Goal: Find specific page/section: Find specific page/section

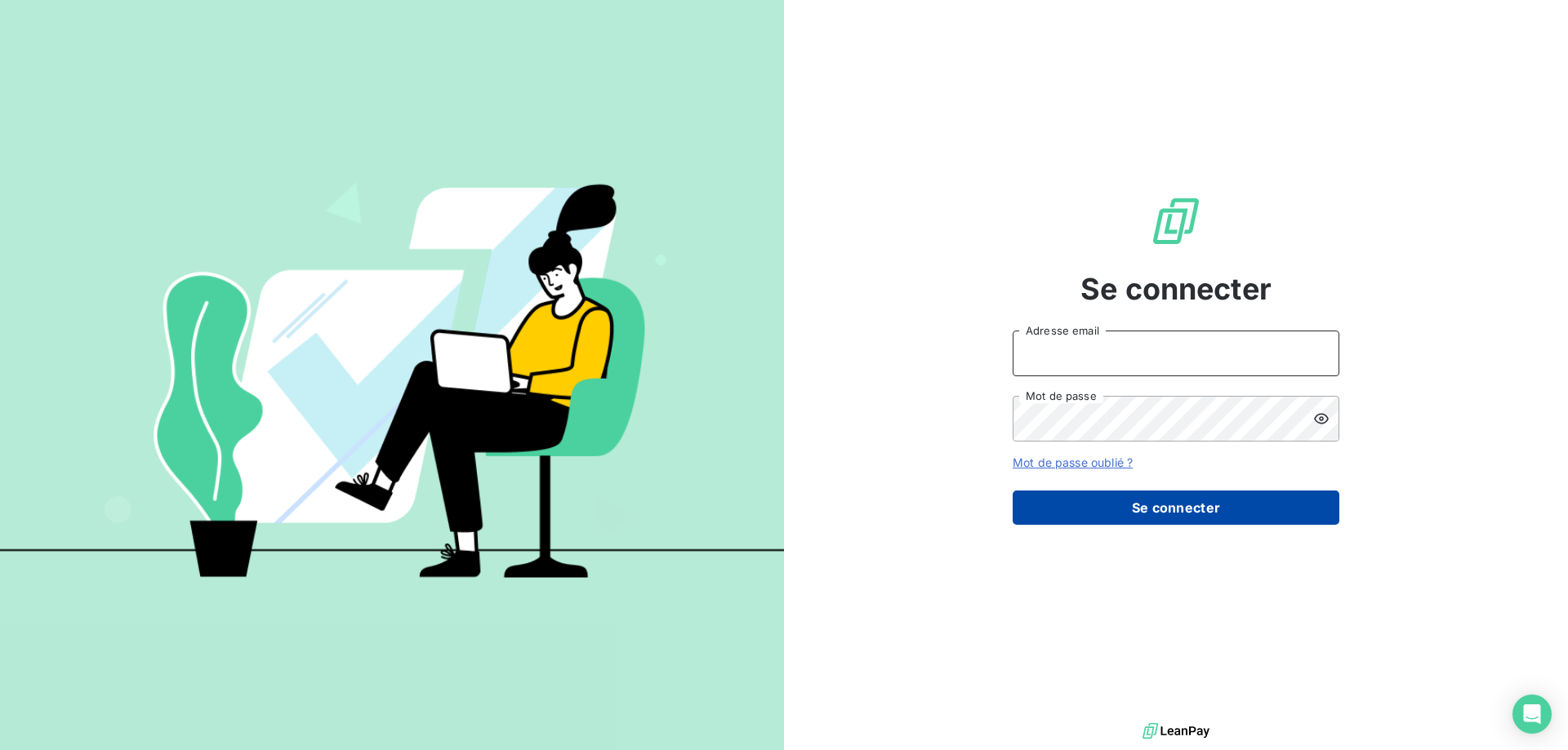
type input "[EMAIL_ADDRESS][DOMAIN_NAME]"
click at [1123, 505] on button "Se connecter" at bounding box center [1176, 508] width 327 height 34
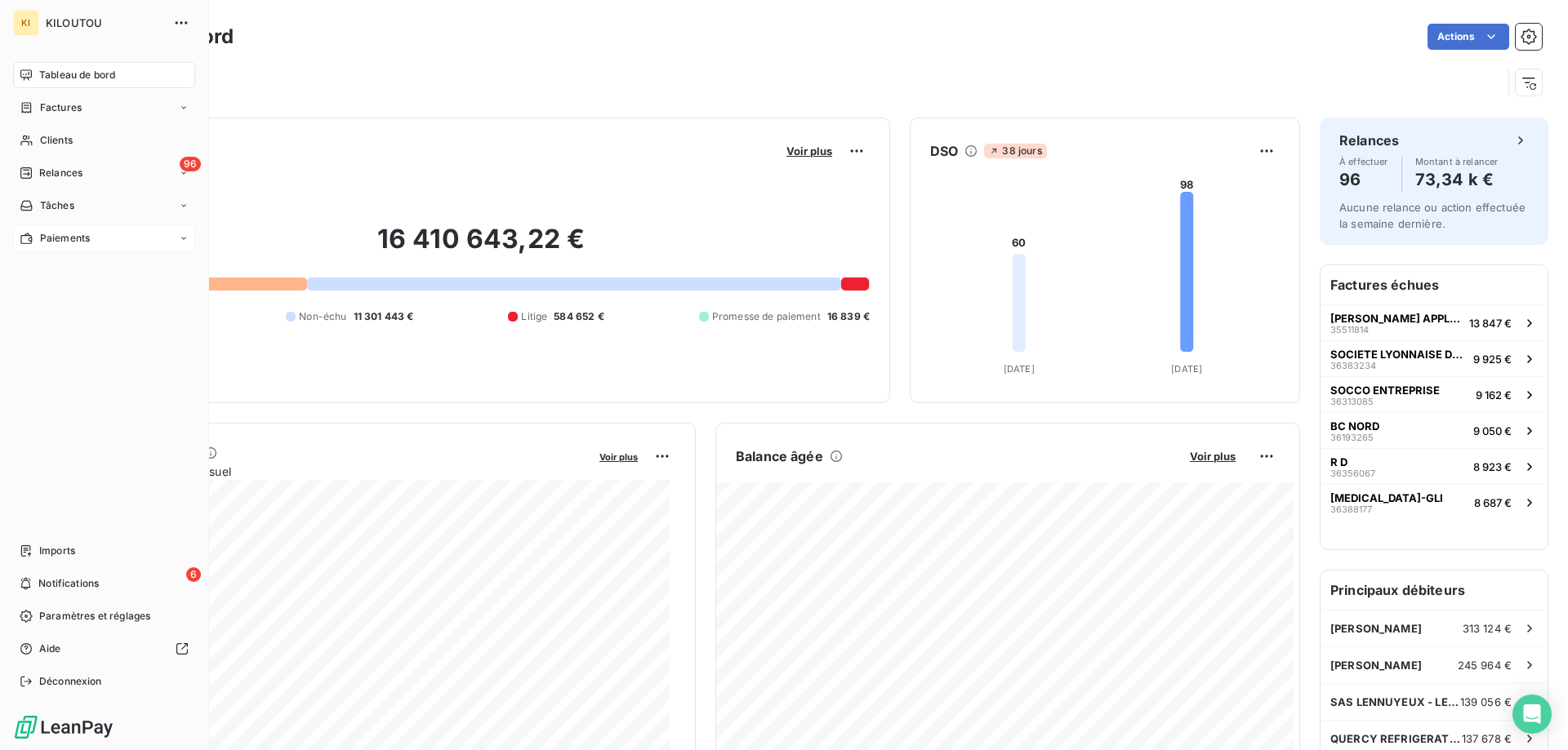
click at [71, 236] on span "Paiements" at bounding box center [64, 239] width 50 height 15
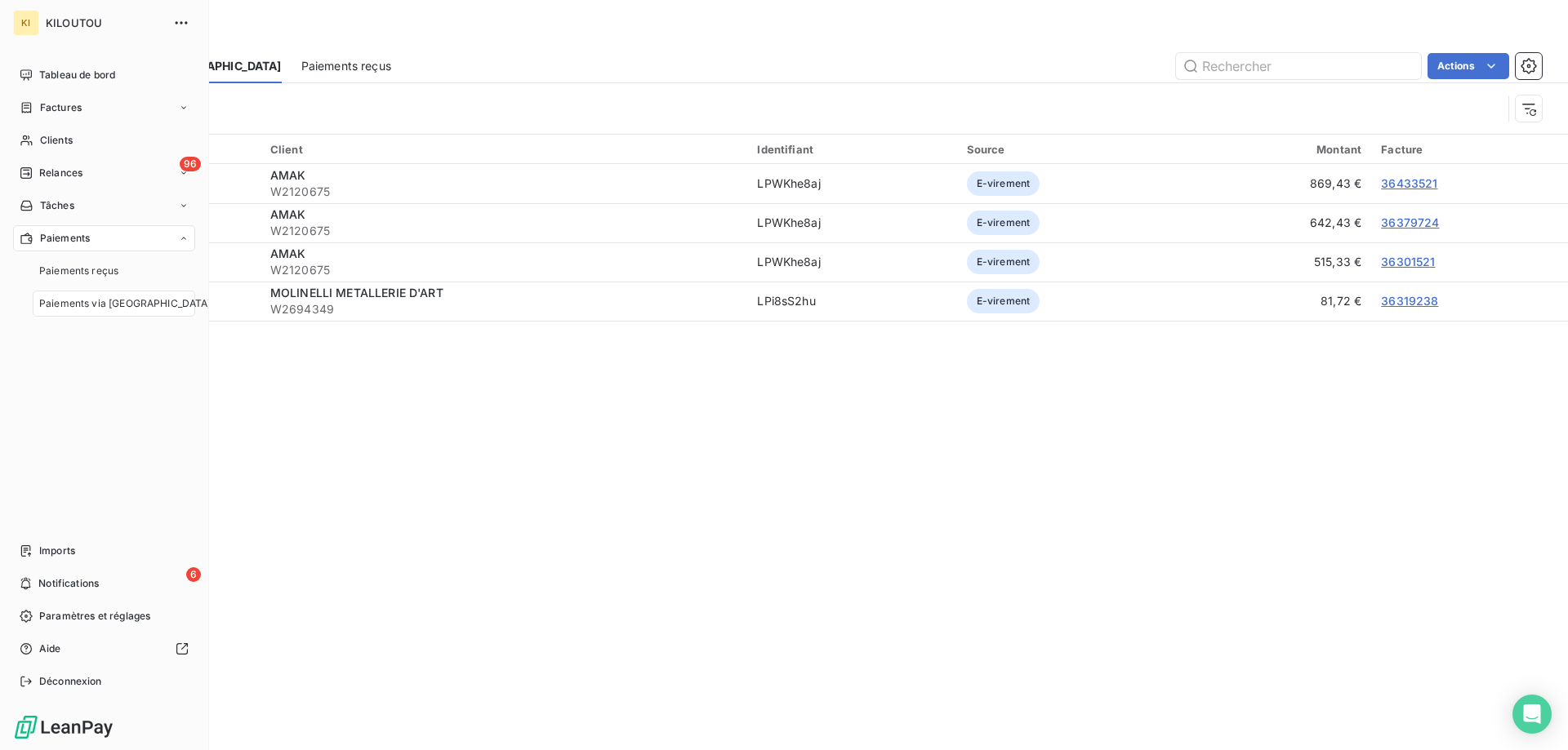
click at [94, 301] on span "Paiements via [GEOGRAPHIC_DATA]" at bounding box center [126, 304] width 173 height 15
